Goal: Navigation & Orientation: Go to known website

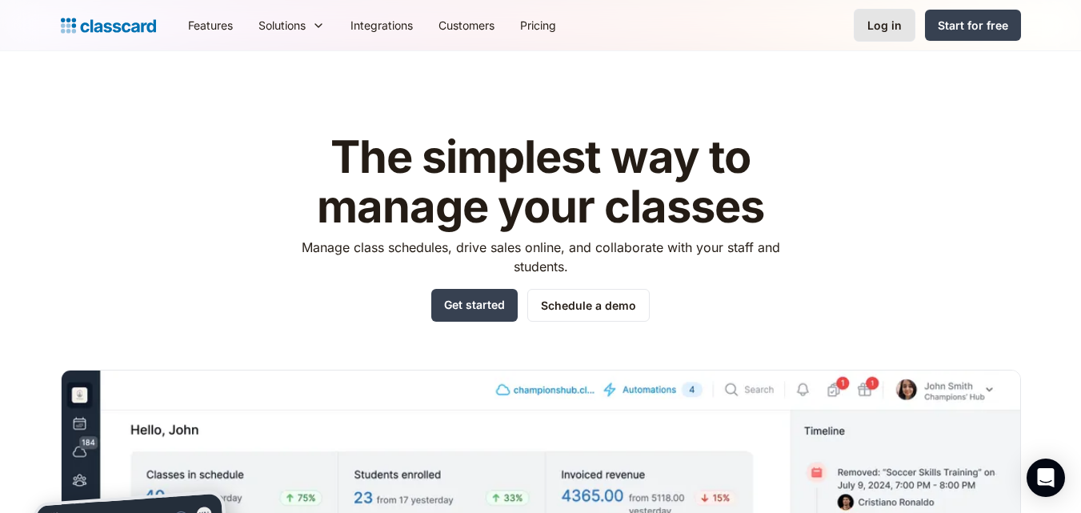
click at [884, 25] on div "Log in" at bounding box center [885, 25] width 34 height 17
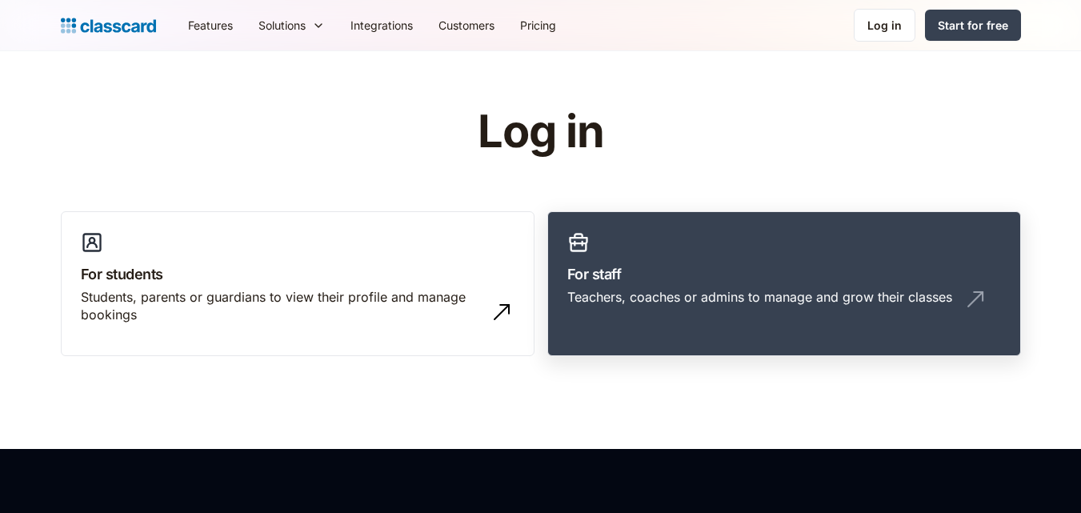
click at [732, 320] on link "For staff Teachers, coaches or admins to manage and grow their classes" at bounding box center [785, 284] width 474 height 146
